Goal: Task Accomplishment & Management: Manage account settings

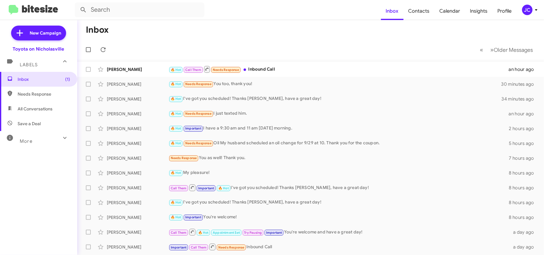
click at [533, 12] on icon at bounding box center [536, 9] width 7 height 7
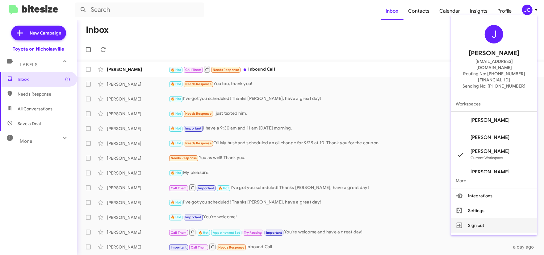
click at [503, 218] on button "Sign out" at bounding box center [494, 225] width 86 height 15
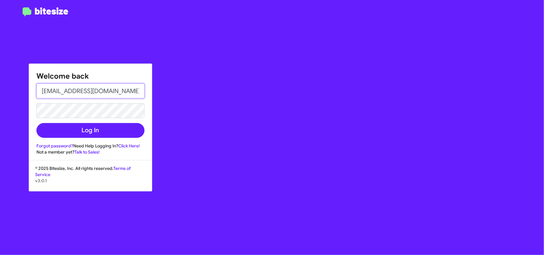
click at [104, 93] on input "[EMAIL_ADDRESS][DOMAIN_NAME]" at bounding box center [90, 91] width 108 height 15
type input "[EMAIL_ADDRESS][DOMAIN_NAME]"
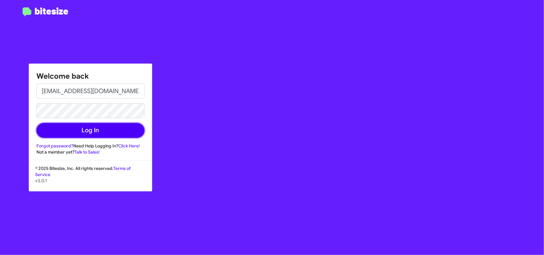
click at [102, 128] on button "Log In" at bounding box center [90, 130] width 108 height 15
